Goal: Task Accomplishment & Management: Complete application form

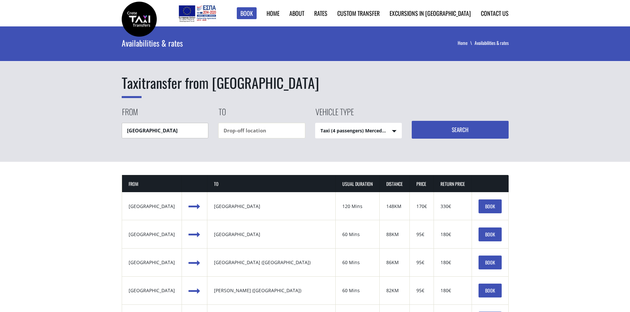
click at [135, 130] on input "Heraklion airport" at bounding box center [165, 131] width 87 height 16
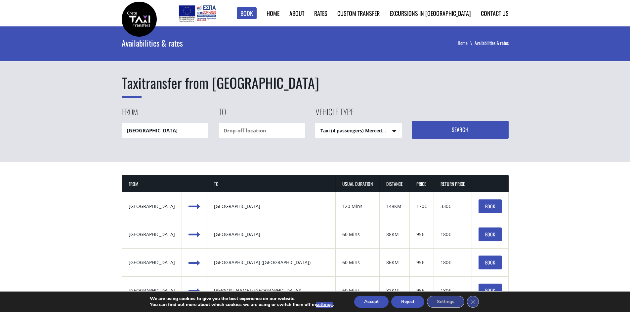
drag, startPoint x: 178, startPoint y: 132, endPoint x: 117, endPoint y: 129, distance: 60.9
click at [117, 129] on div "Taxi transfer from Heraklion airport From Heraklion airport To Vehicle type Tax…" at bounding box center [315, 94] width 630 height 136
type input "[GEOGRAPHIC_DATA]"
click at [225, 132] on input "text" at bounding box center [261, 131] width 87 height 16
type input "veneto boutique hotel"
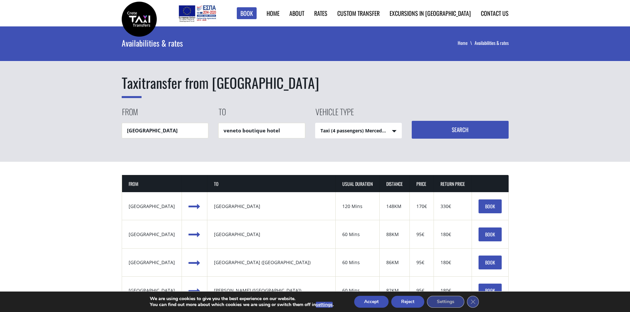
click at [456, 127] on button "Search" at bounding box center [460, 130] width 97 height 18
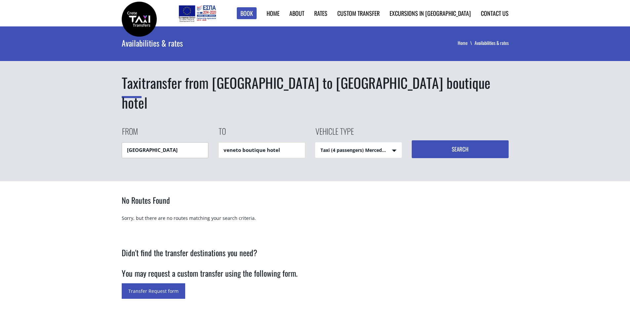
click at [142, 142] on input "casa porto boutique hotel" at bounding box center [165, 150] width 87 height 16
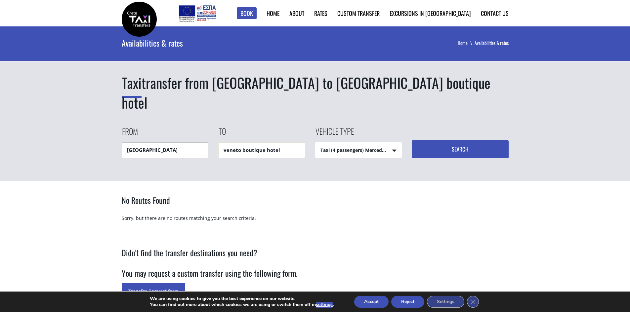
drag, startPoint x: 198, startPoint y: 130, endPoint x: 98, endPoint y: 132, distance: 100.5
click at [98, 132] on div "Taxi transfer from casa porto boutique hotel to veneto boutique hotel From casa…" at bounding box center [315, 103] width 630 height 155
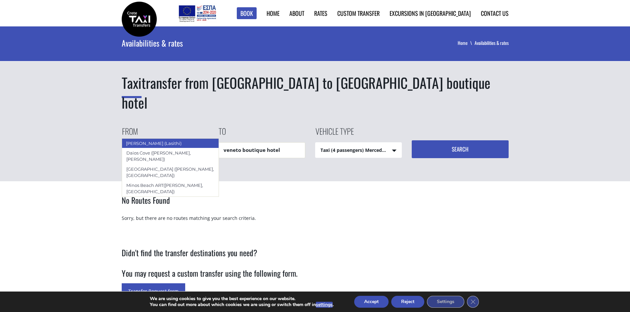
click at [140, 142] on div "Agios Nikolaos (Lasithi)" at bounding box center [170, 143] width 97 height 10
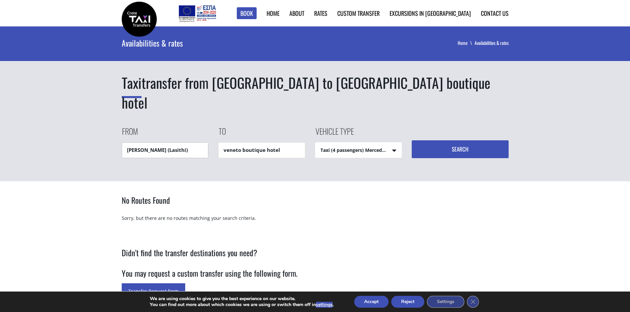
type input "Agios Nikolaos (Lasithi)"
click at [242, 142] on input "veneto boutique hotel" at bounding box center [261, 150] width 87 height 16
drag, startPoint x: 286, startPoint y: 132, endPoint x: 211, endPoint y: 131, distance: 74.7
click at [211, 131] on div "From Agios Nikolaos (Lasithi) To veneto boutique hotel Vehicle type Taxi (4 pas…" at bounding box center [315, 142] width 387 height 33
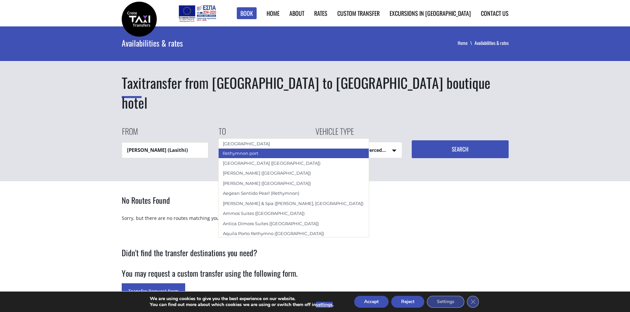
click at [223, 153] on div "Rethymnon port" at bounding box center [293, 153] width 151 height 10
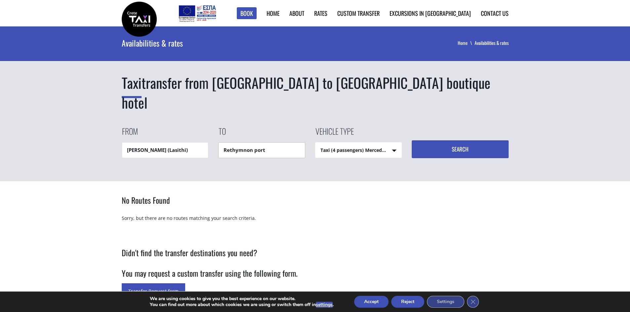
type input "Rethymnon port"
click at [450, 140] on button "Search" at bounding box center [460, 149] width 97 height 18
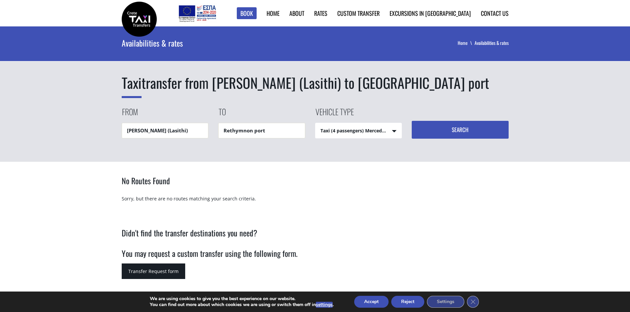
click at [136, 268] on link "Transfer Request form" at bounding box center [153, 272] width 63 height 16
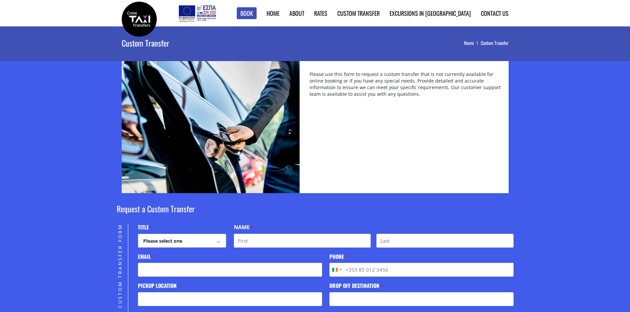
click at [218, 243] on select "Please select one Mr Mrs" at bounding box center [182, 242] width 88 height 16
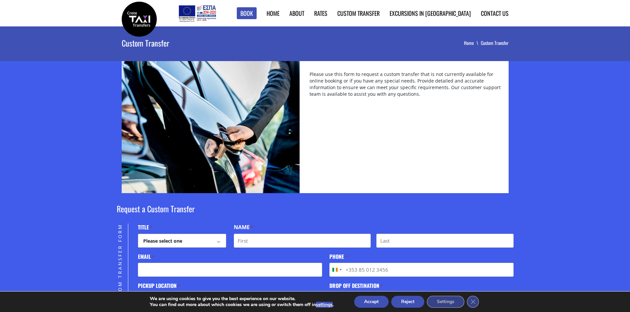
select select "Mrs"
click at [138, 234] on select "Please select one Mr Mrs" at bounding box center [182, 242] width 88 height 16
click at [251, 240] on input "First" at bounding box center [302, 241] width 137 height 14
type input "Jean"
type input "Barden"
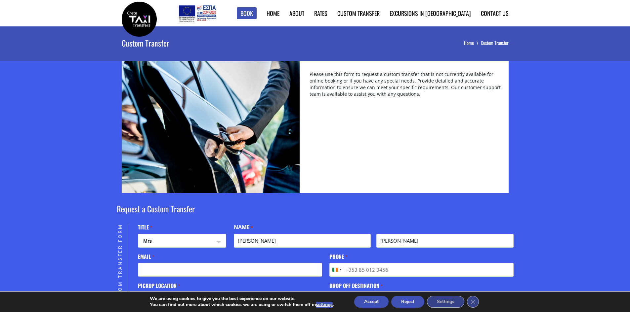
type input "jeanbarden2@gmail.com"
type input "+353868397966"
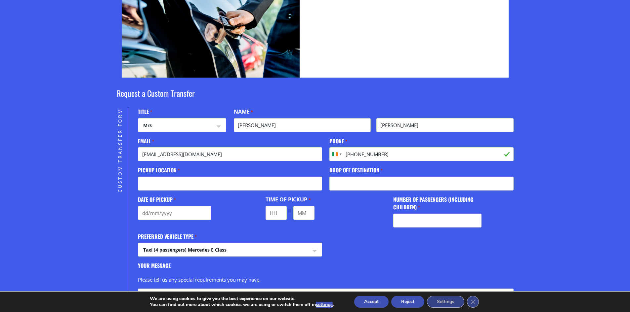
scroll to position [123, 0]
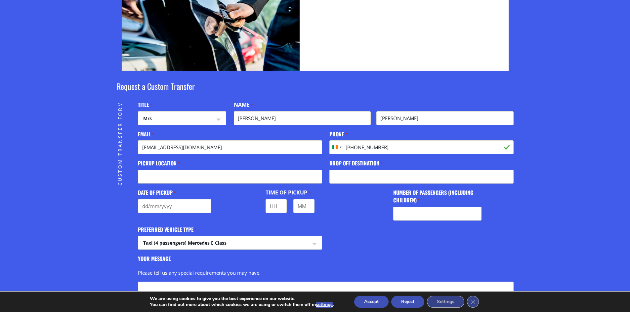
click at [187, 180] on input "Pickup location *" at bounding box center [230, 177] width 184 height 14
type input "Casa Porto Boutique hotel Agios Nikolaos"
type input "Veneto Boutique Hotel, Rethymno"
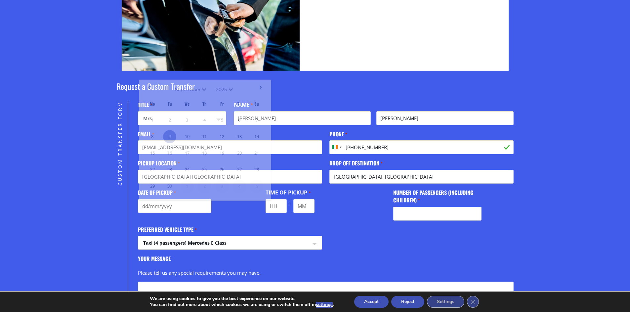
click at [141, 207] on input "Date of Pickup *" at bounding box center [174, 206] width 73 height 14
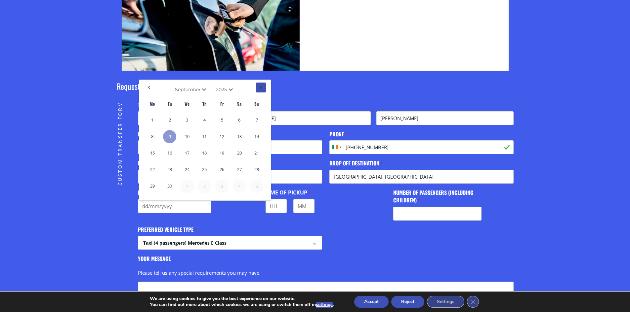
click at [260, 86] on link "Next" at bounding box center [261, 88] width 10 height 10
click at [253, 121] on link "5" at bounding box center [256, 120] width 13 height 13
type input "05/10/2025"
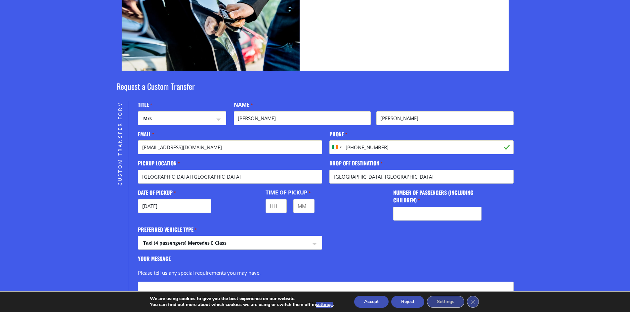
click at [272, 205] on input "Hours" at bounding box center [275, 206] width 21 height 14
type input "11"
click at [299, 204] on input "Minutes" at bounding box center [303, 206] width 21 height 14
type input "00"
click at [407, 215] on input "Number of passengers (including children) *" at bounding box center [437, 214] width 88 height 14
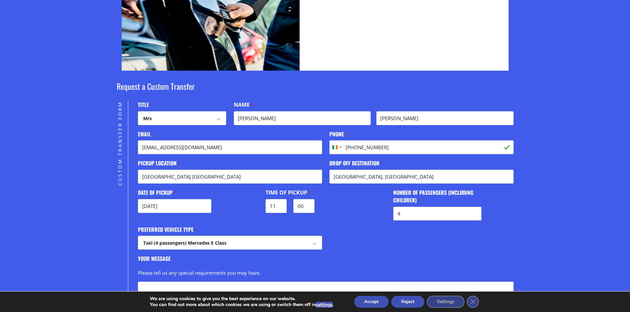
type input "4"
click at [468, 238] on div "Title * Mrs Please select one Mr Mrs Name * Jean First Barden Last Email * jean…" at bounding box center [325, 226] width 375 height 250
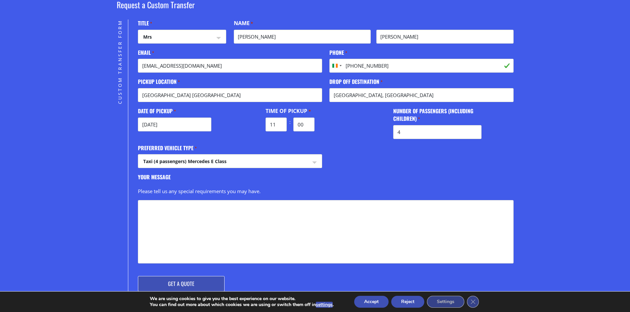
scroll to position [207, 0]
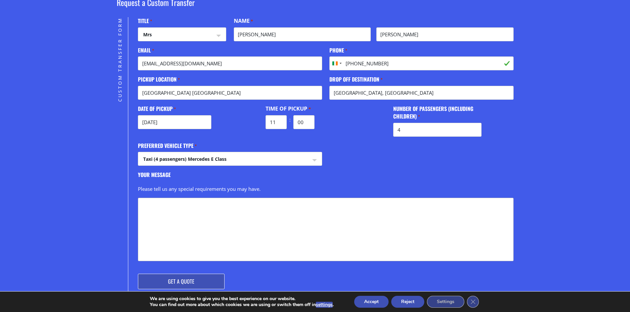
click at [168, 209] on textarea "Your message" at bounding box center [325, 229] width 375 height 63
type textarea "Pleae"
click at [189, 218] on textarea "Your message" at bounding box center [325, 229] width 375 height 63
type textarea "we"
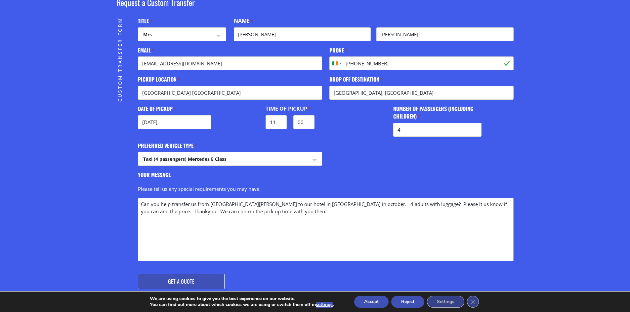
click at [313, 203] on textarea "Can you help transfer us from agios Nikolaos to our hotel in Rethymno in octobe…" at bounding box center [325, 229] width 375 height 63
click at [166, 214] on textarea "Can you help transfer us from agios Nikolaos to our hotel in Rethymno in Octobe…" at bounding box center [325, 229] width 375 height 63
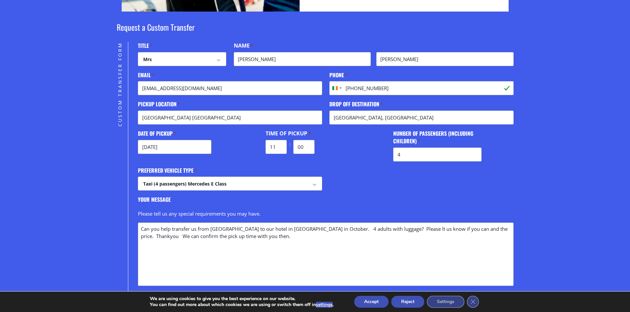
scroll to position [183, 0]
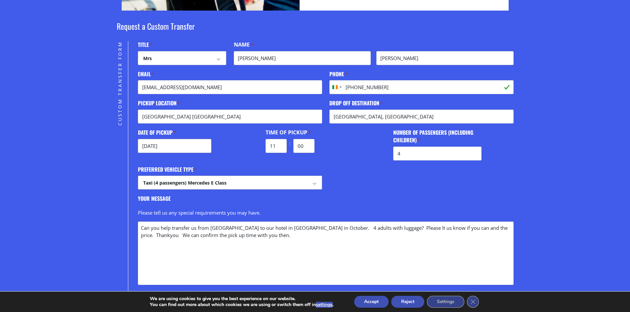
click at [312, 185] on select "Taxi (4 passengers) Mercedes E Class Mini Van (7 passengers) Mercedes Vito Mini…" at bounding box center [229, 184] width 183 height 16
click at [371, 185] on div "Title * Mrs Please select one Mr Mrs Name * Jean First Barden Last Email * jean…" at bounding box center [325, 166] width 375 height 250
click at [407, 227] on textarea "Can you help transfer us from agios Nikolaos to our hotel in Rethymno in Octobe…" at bounding box center [325, 253] width 375 height 63
click at [400, 303] on button "Reject" at bounding box center [407, 302] width 33 height 12
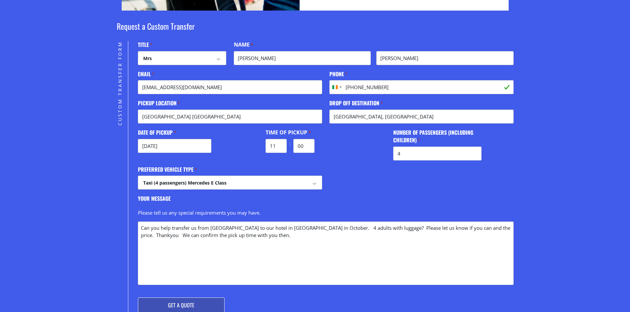
scroll to position [227, 0]
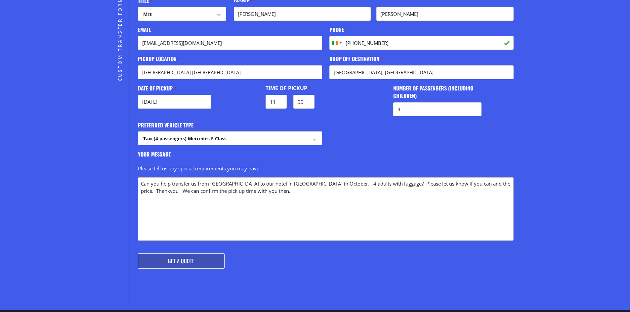
click at [214, 184] on textarea "Can you help transfer us from agios Nikolaos to our hotel in Rethymno in Octobe…" at bounding box center [325, 209] width 375 height 63
type textarea "Can you help transfer us from Agios Nikolaos to our hotel in Rethymno in Octobe…"
click at [178, 262] on input "Get a Quote" at bounding box center [181, 262] width 87 height 16
